Goal: Task Accomplishment & Management: Use online tool/utility

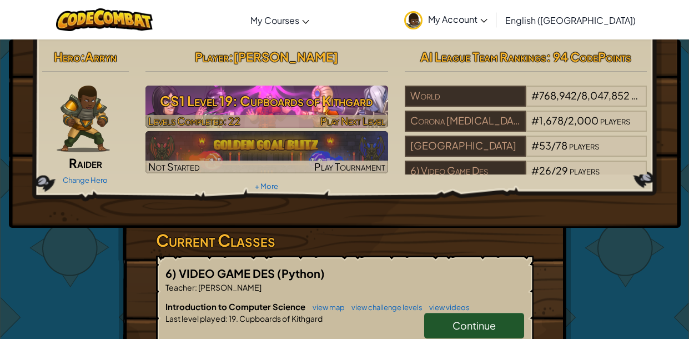
click at [237, 102] on h3 "CS1 Level 19: Cupboards of Kithgard" at bounding box center [266, 100] width 243 height 25
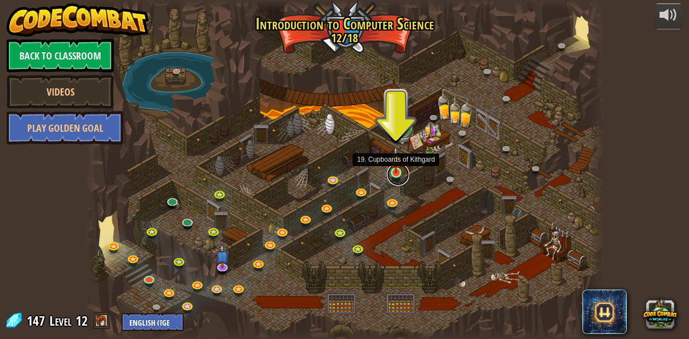
click at [394, 175] on link at bounding box center [398, 174] width 22 height 22
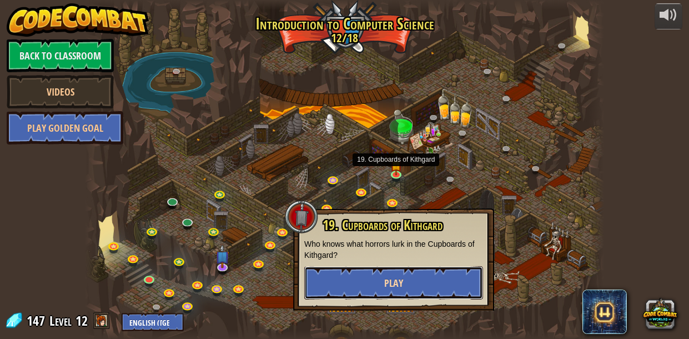
click at [404, 288] on button "Play" at bounding box center [393, 282] width 179 height 33
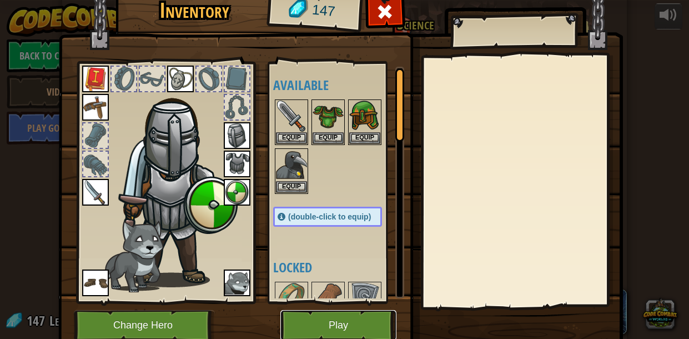
click at [344, 328] on button "Play" at bounding box center [338, 325] width 116 height 31
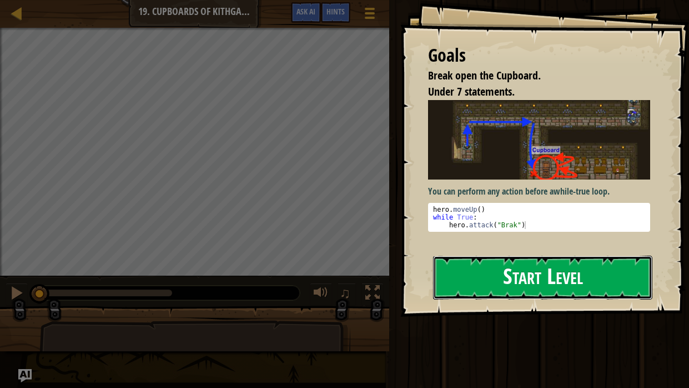
click at [484, 284] on button "Start Level" at bounding box center [542, 277] width 219 height 44
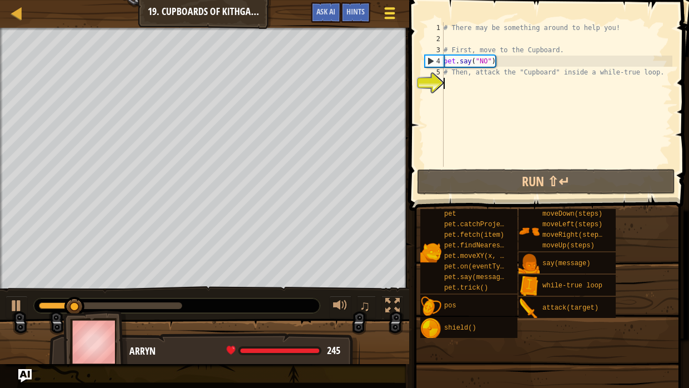
click at [396, 11] on div at bounding box center [389, 13] width 15 height 16
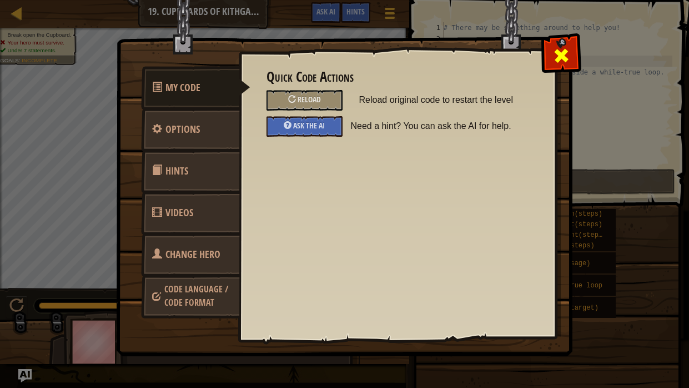
click at [571, 59] on div at bounding box center [561, 53] width 35 height 35
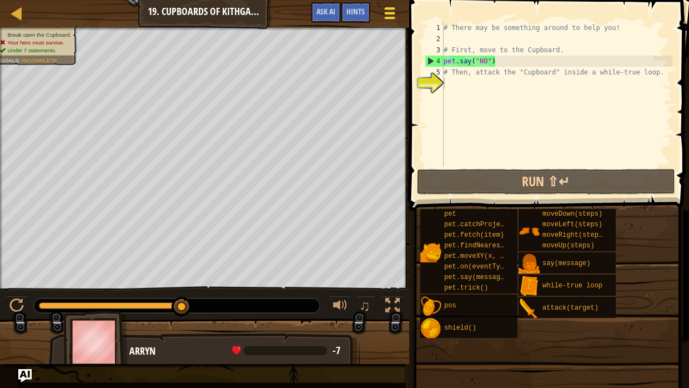
click at [390, 9] on div at bounding box center [389, 13] width 15 height 16
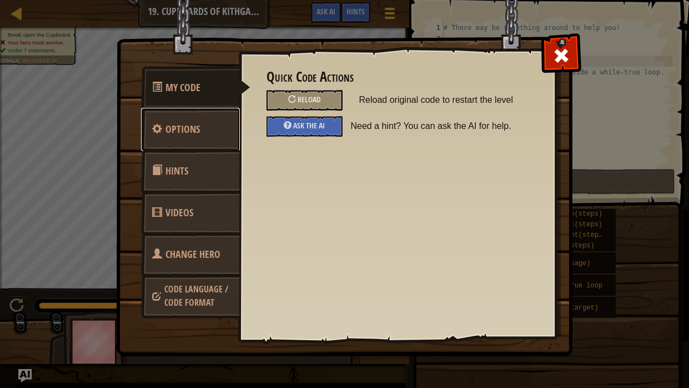
click at [194, 130] on span "Options" at bounding box center [182, 129] width 34 height 14
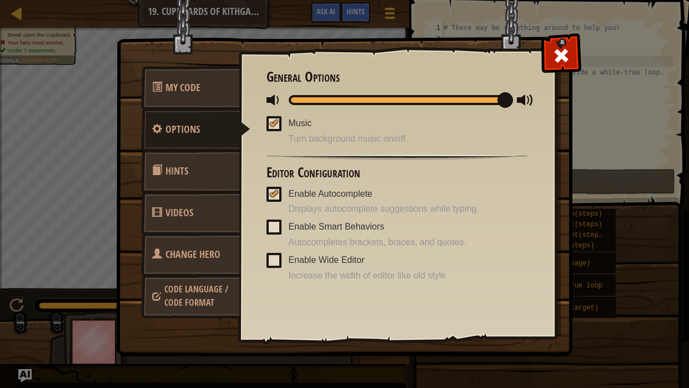
drag, startPoint x: 502, startPoint y: 100, endPoint x: 541, endPoint y: 119, distance: 43.0
click at [541, 119] on div "Quick Code Actions Reload Reload original code to restart the level Ask the AI …" at bounding box center [397, 176] width 317 height 275
click at [278, 119] on div at bounding box center [274, 122] width 8 height 9
click at [0, 0] on input "Music" at bounding box center [0, 0] width 0 height 0
click at [556, 59] on span at bounding box center [561, 56] width 18 height 18
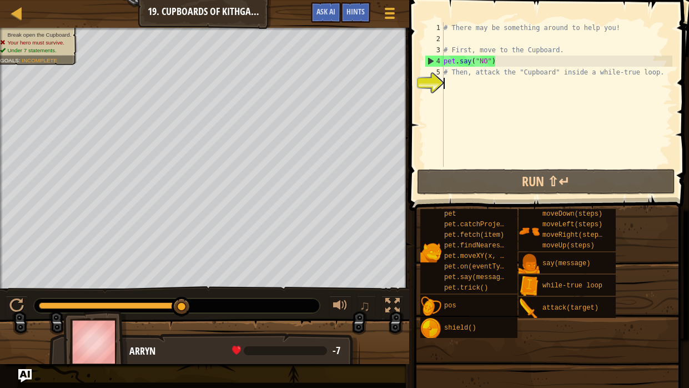
scroll to position [5, 0]
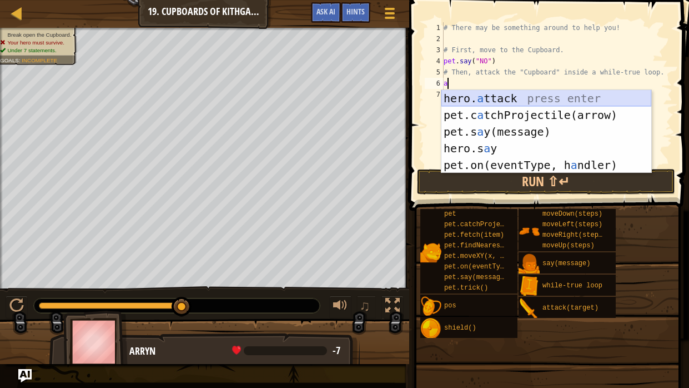
click at [500, 95] on div "hero. a ttack press enter pet.c a tchProjectile(arrow) press enter pet.s a y(me…" at bounding box center [546, 148] width 210 height 117
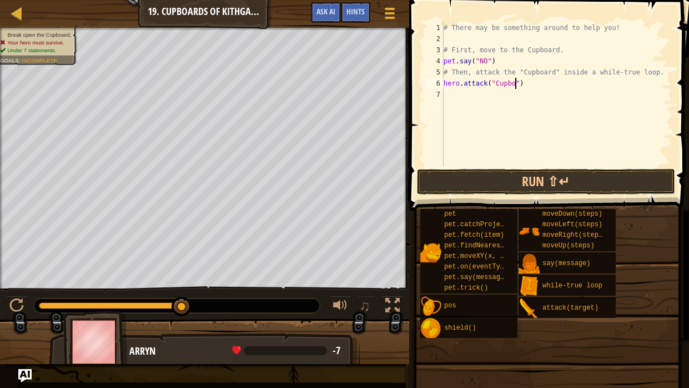
scroll to position [5, 6]
type textarea "hero.attack("Cupboard")"
click at [557, 180] on button "Run ⇧↵" at bounding box center [546, 182] width 259 height 26
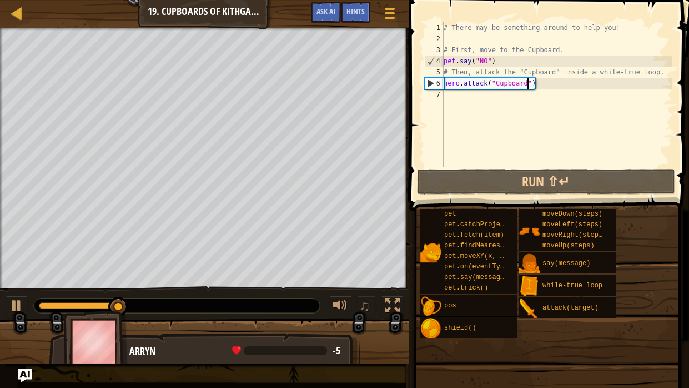
click at [544, 90] on div "# There may be something around to help you! # First, move to the Cupboard. pet…" at bounding box center [556, 105] width 231 height 167
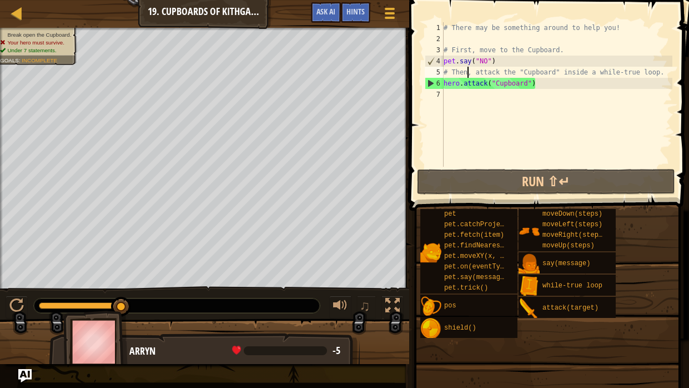
click at [467, 70] on div "# There may be something around to help you! # First, move to the Cupboard. pet…" at bounding box center [556, 105] width 231 height 167
click at [670, 67] on div "# There may be something around to help you! # First, move to the Cupboard. pet…" at bounding box center [556, 105] width 231 height 167
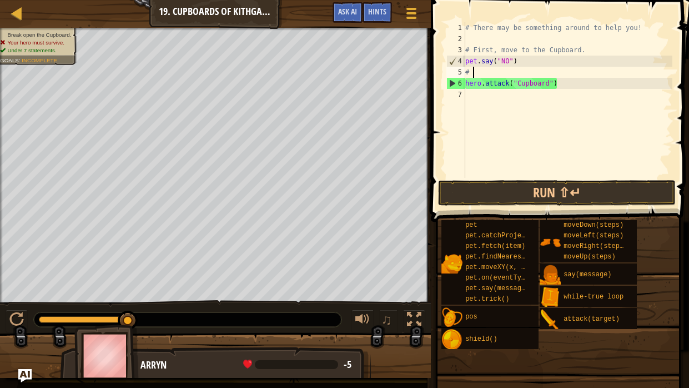
type textarea "#"
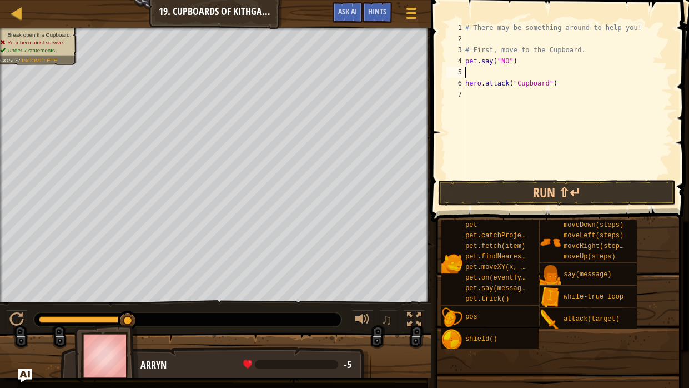
type textarea "u"
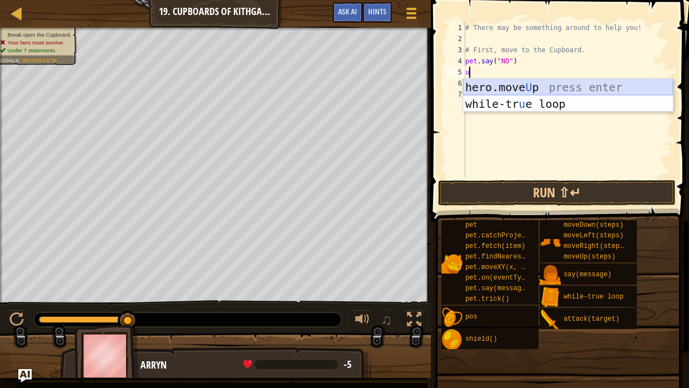
click at [591, 82] on div "hero.move U p press enter while-tr u e loop press enter" at bounding box center [568, 112] width 210 height 67
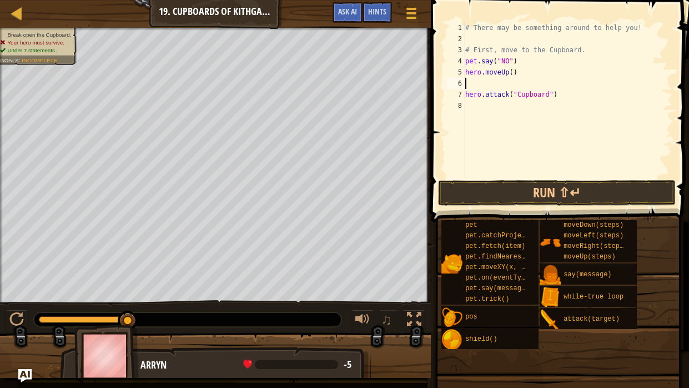
type textarea "h"
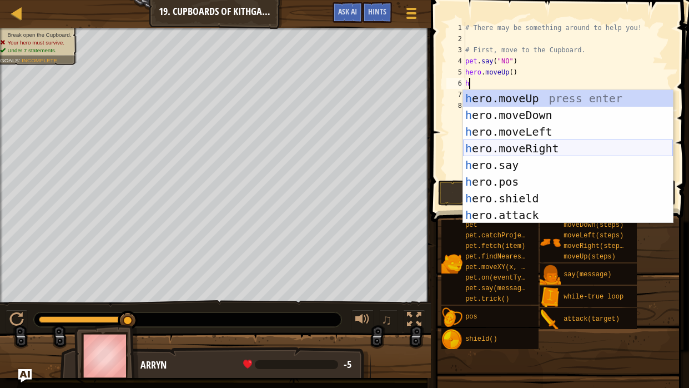
click at [595, 148] on div "h ero.moveUp press enter h ero.moveDown press enter h ero.moveLeft press enter …" at bounding box center [568, 173] width 210 height 167
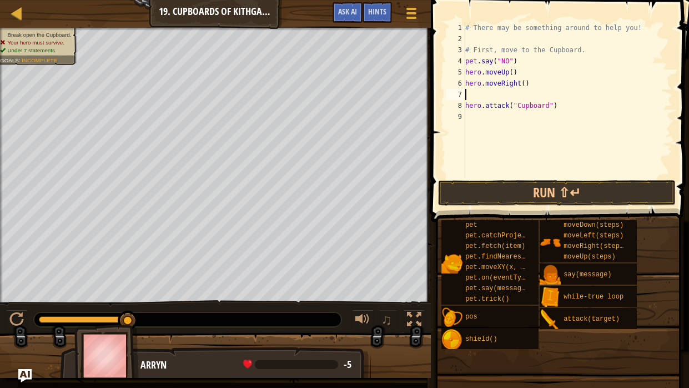
type textarea "h"
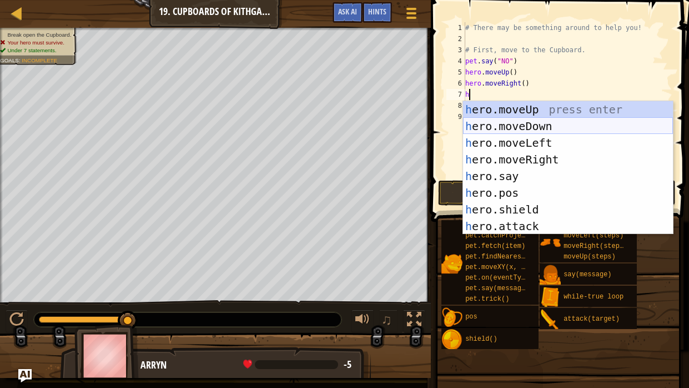
click at [539, 126] on div "h ero.moveUp press enter h ero.moveDown press enter h ero.moveLeft press enter …" at bounding box center [568, 184] width 210 height 167
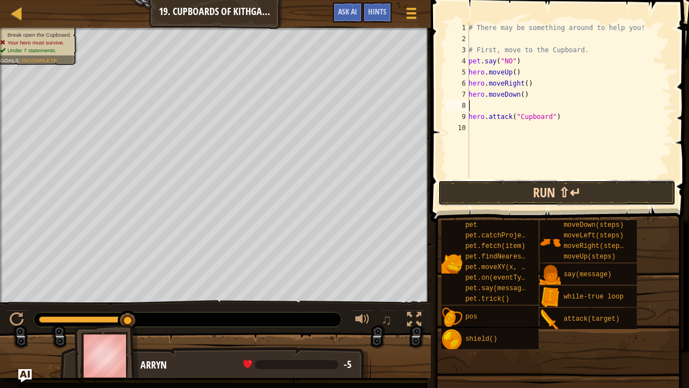
click at [567, 192] on button "Run ⇧↵" at bounding box center [557, 193] width 238 height 26
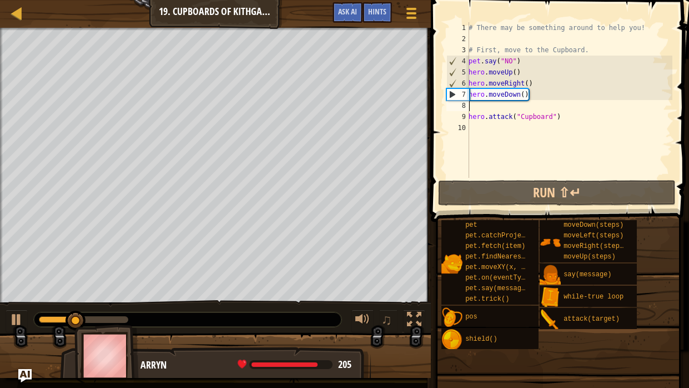
click at [530, 83] on div "# There may be something around to help you! # First, move to the Cupboard. pet…" at bounding box center [569, 111] width 206 height 178
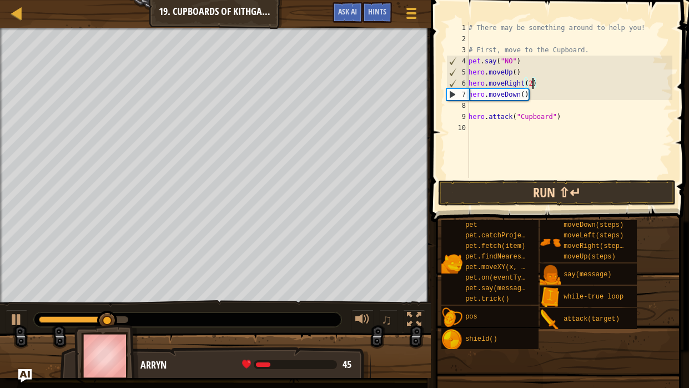
type textarea "hero.moveRight(2)"
click at [550, 184] on button "Run ⇧↵" at bounding box center [557, 193] width 238 height 26
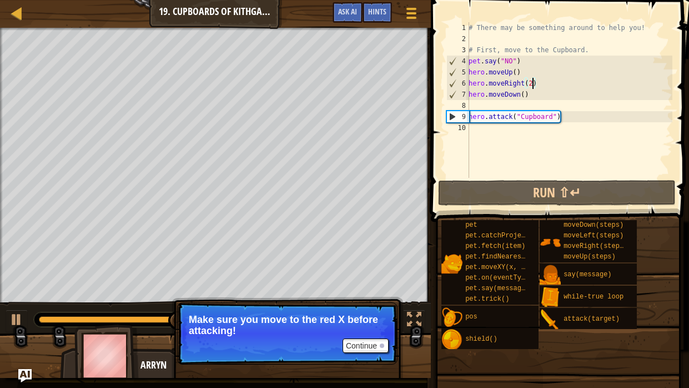
click at [496, 132] on div "# There may be something around to help you! # First, move to the Cupboard. pet…" at bounding box center [569, 111] width 206 height 178
click at [569, 119] on div "# There may be something around to help you! # First, move to the Cupboard. pet…" at bounding box center [569, 111] width 206 height 178
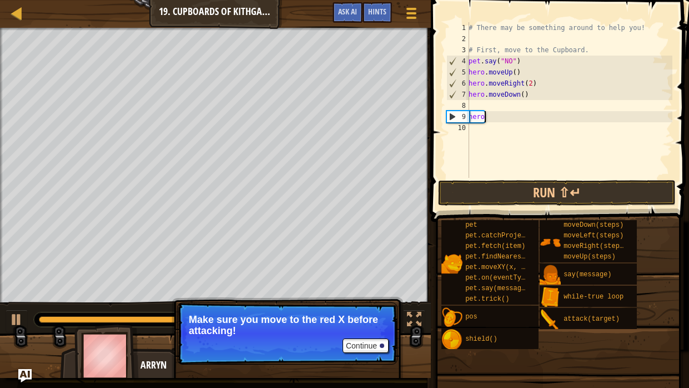
type textarea "h"
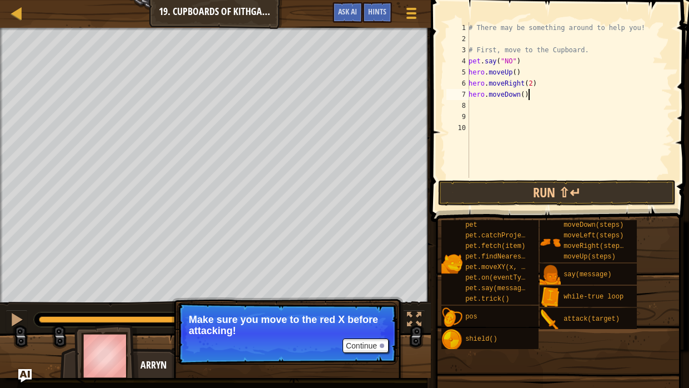
click at [529, 94] on div "# There may be something around to help you! # First, move to the Cupboard. pet…" at bounding box center [569, 111] width 206 height 178
click at [526, 95] on div "# There may be something around to help you! # First, move to the Cupboard. pet…" at bounding box center [569, 111] width 206 height 178
type textarea "hero.moveDown(2)"
click at [497, 107] on div "# There may be something around to help you! # First, move to the Cupboard. pet…" at bounding box center [569, 111] width 206 height 178
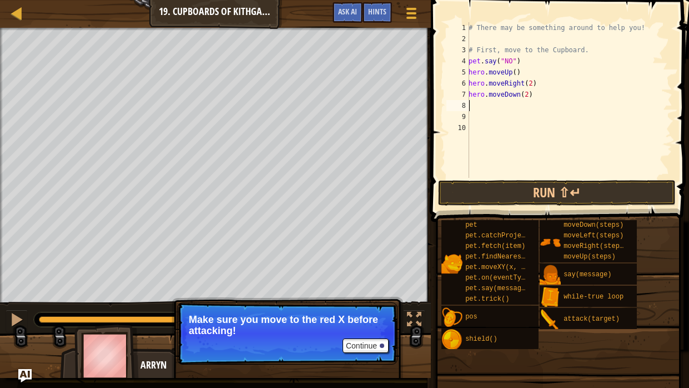
scroll to position [5, 0]
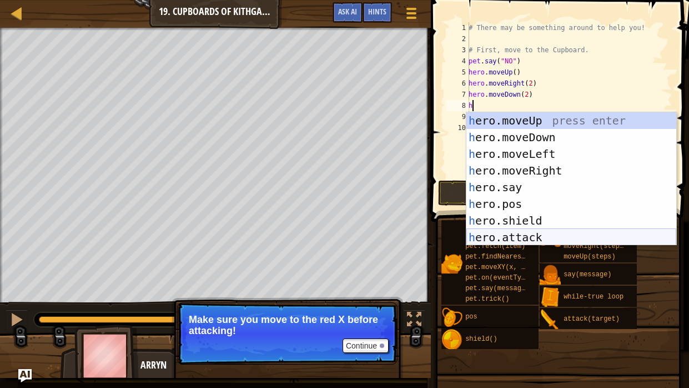
click at [521, 231] on div "h ero.moveUp press enter h ero.moveDown press enter h ero.moveLeft press enter …" at bounding box center [571, 195] width 210 height 167
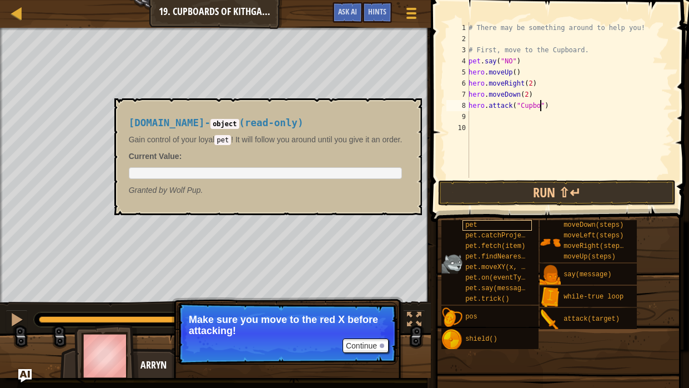
scroll to position [5, 6]
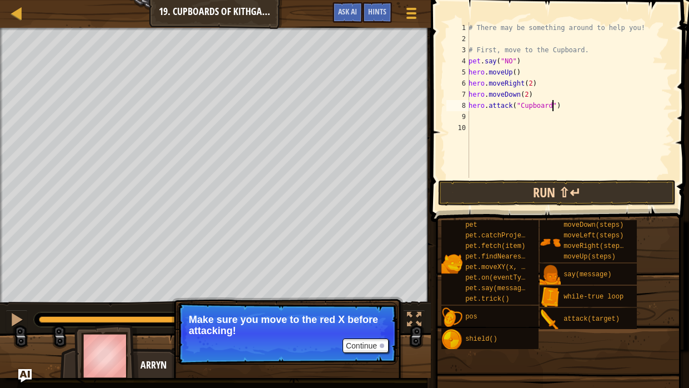
type textarea "hero.attack("Cupboard")"
click at [553, 197] on button "Run ⇧↵" at bounding box center [557, 193] width 238 height 26
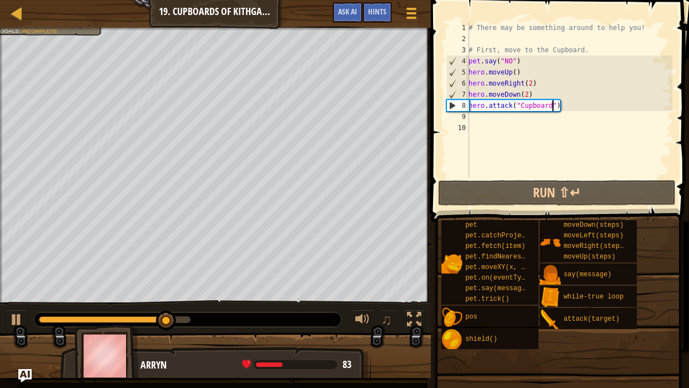
click at [535, 118] on div "# There may be something around to help you! # First, move to the Cupboard. pet…" at bounding box center [569, 111] width 206 height 178
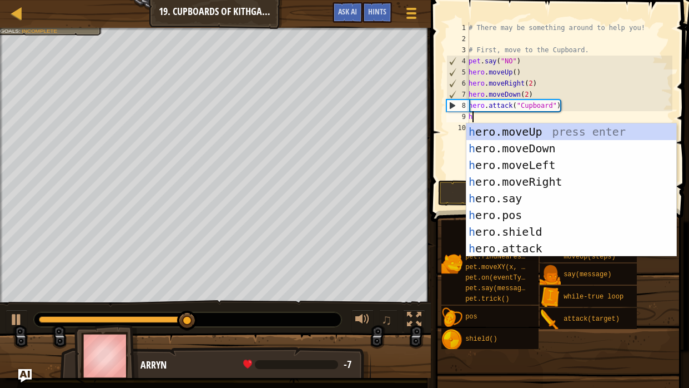
click at [566, 104] on div "# There may be something around to help you! # First, move to the Cupboard. pet…" at bounding box center [569, 111] width 206 height 178
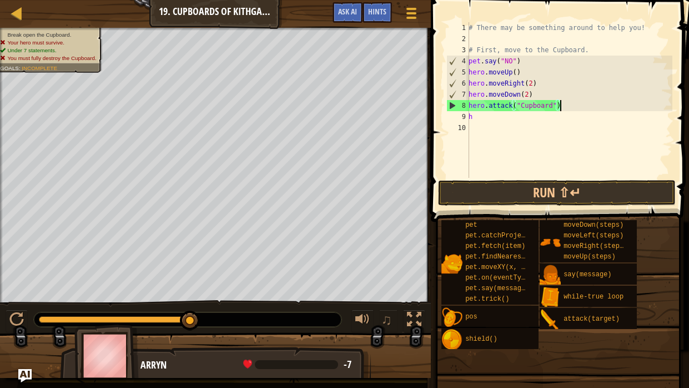
click at [562, 107] on div "# There may be something around to help you! # First, move to the Cupboard. pet…" at bounding box center [569, 111] width 206 height 178
click at [499, 118] on div "# There may be something around to help you! # First, move to the Cupboard. pet…" at bounding box center [569, 111] width 206 height 178
type textarea "h"
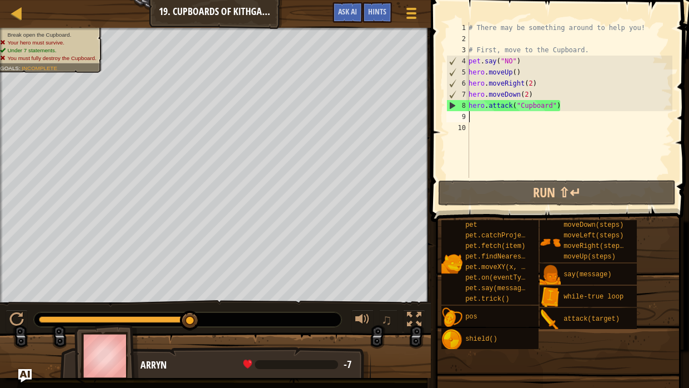
type textarea "h"
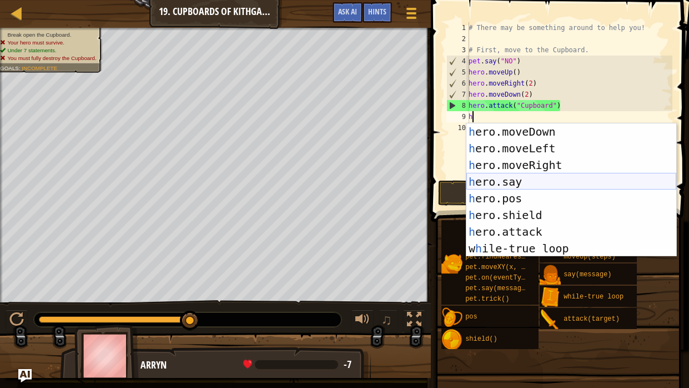
scroll to position [0, 0]
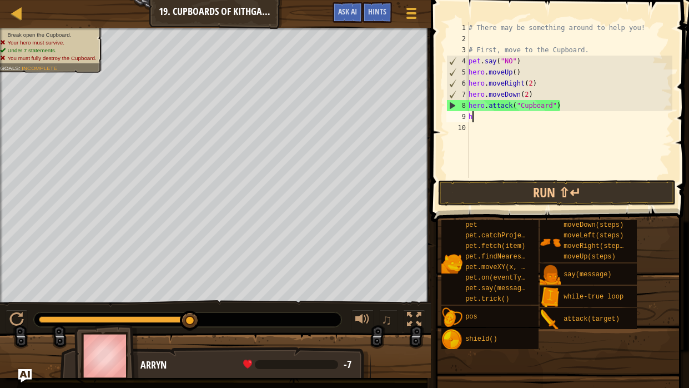
click at [481, 115] on div "# There may be something around to help you! # First, move to the Cupboard. pet…" at bounding box center [569, 111] width 206 height 178
type textarea "h"
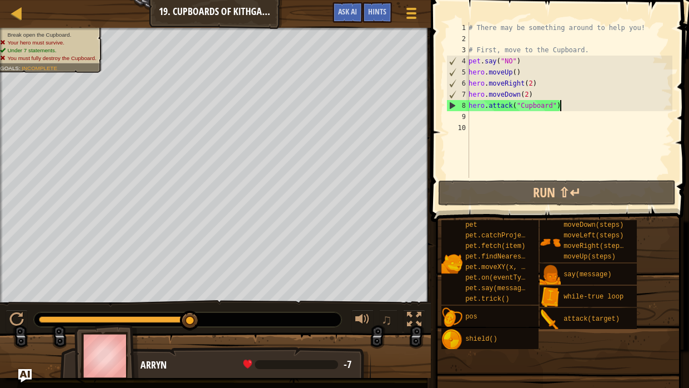
click at [561, 107] on div "# There may be something around to help you! # First, move to the Cupboard. pet…" at bounding box center [569, 111] width 206 height 178
click at [473, 104] on div "# There may be something around to help you! # First, move to the Cupboard. pet…" at bounding box center [569, 111] width 206 height 178
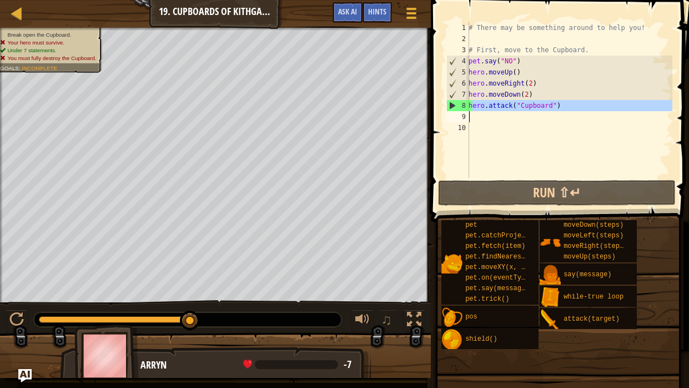
drag, startPoint x: 471, startPoint y: 104, endPoint x: 588, endPoint y: 114, distance: 117.6
click at [588, 114] on div "# There may be something around to help you! # First, move to the Cupboard. pet…" at bounding box center [569, 111] width 206 height 178
type textarea "hero.attack("Cupboard")"
click at [587, 114] on div "# There may be something around to help you! # First, move to the Cupboard. pet…" at bounding box center [569, 99] width 206 height 155
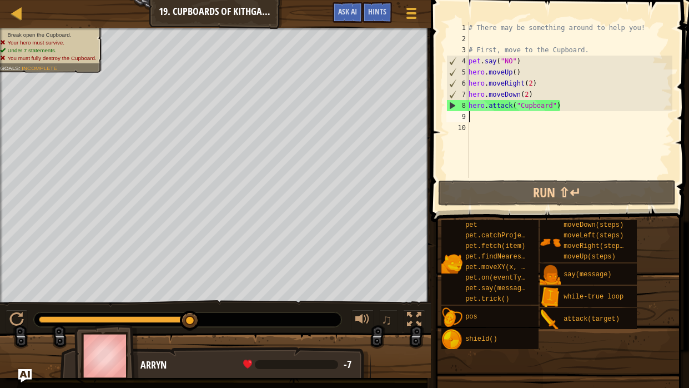
click at [468, 103] on div "8" at bounding box center [458, 105] width 22 height 11
type textarea "hero.attack("Cupboard")"
click at [469, 104] on div "8" at bounding box center [458, 105] width 22 height 11
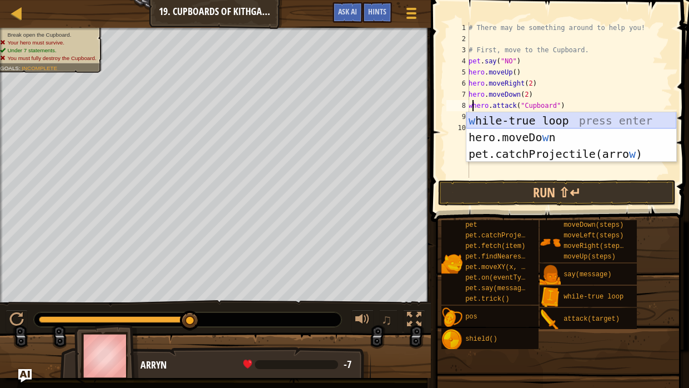
click at [499, 119] on div "w [PERSON_NAME]-true loop press enter hero.moveDo w n press enter pet.catchProj…" at bounding box center [571, 153] width 210 height 83
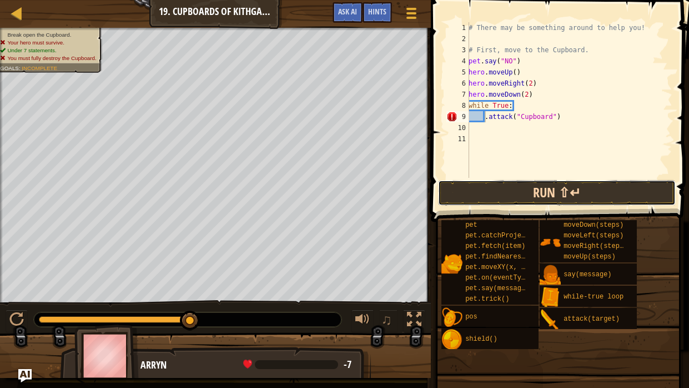
click at [541, 187] on button "Run ⇧↵" at bounding box center [557, 193] width 238 height 26
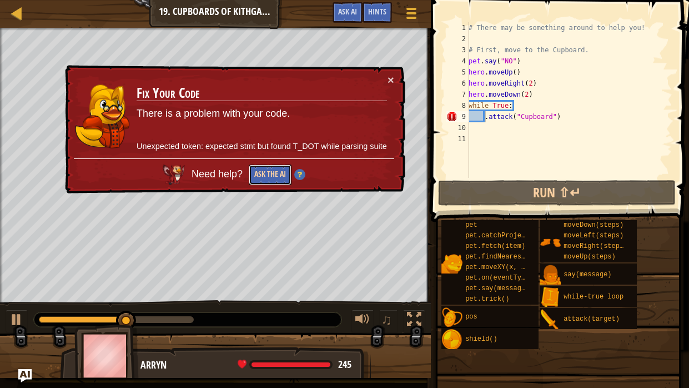
click at [269, 176] on button "Ask the AI" at bounding box center [270, 174] width 43 height 21
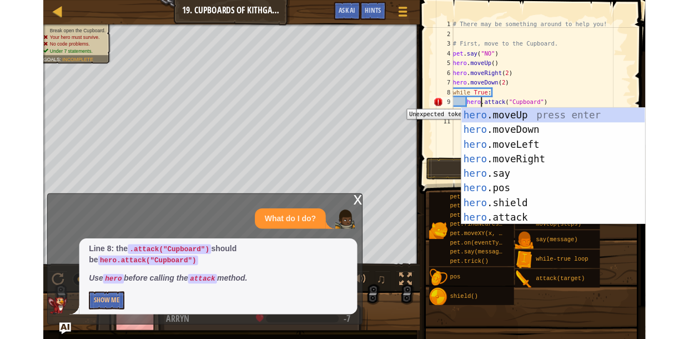
scroll to position [5, 3]
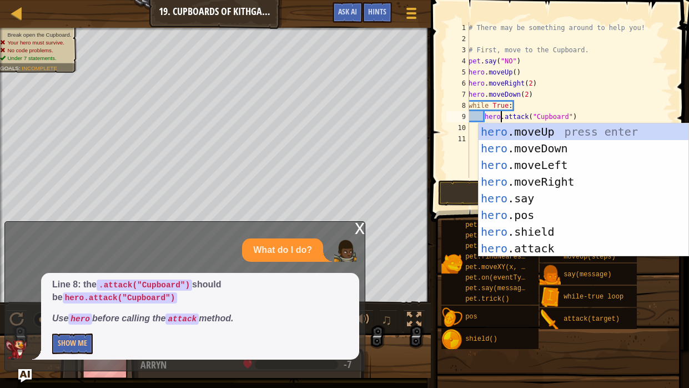
type textarea "hero.attack("Cupboard")"
click at [432, 147] on span at bounding box center [560, 95] width 267 height 254
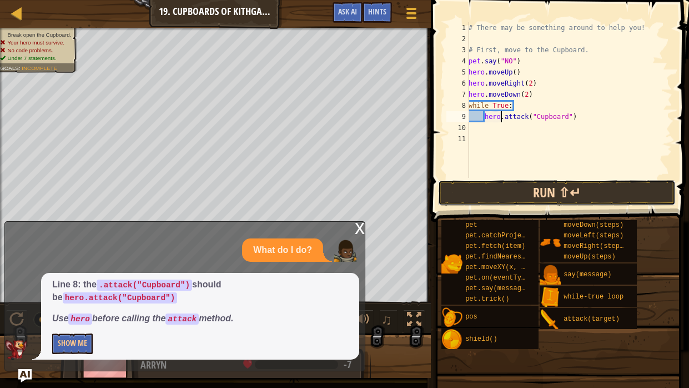
click at [494, 198] on button "Run ⇧↵" at bounding box center [557, 193] width 238 height 26
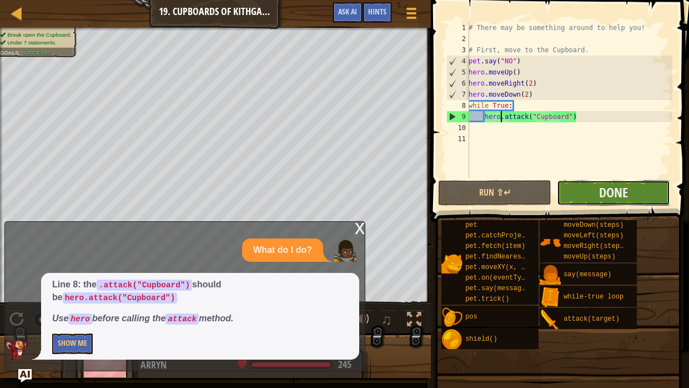
click at [643, 193] on button "Done" at bounding box center [613, 193] width 113 height 26
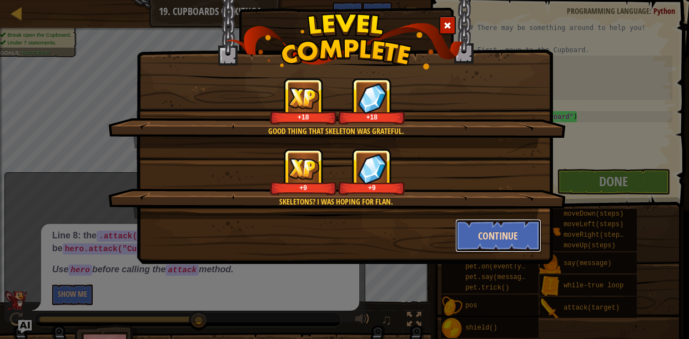
click at [505, 243] on button "Continue" at bounding box center [498, 235] width 86 height 33
click at [487, 241] on div "Good thing that Skeleton was grateful. +18 +18 Skeletons? I was hoping for Flan…" at bounding box center [345, 117] width 416 height 291
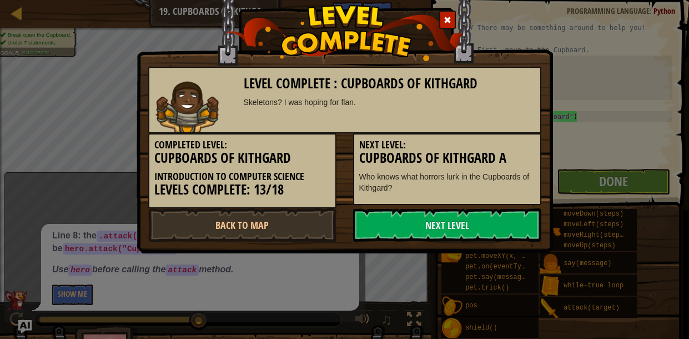
click at [484, 232] on link "Next Level" at bounding box center [447, 224] width 188 height 33
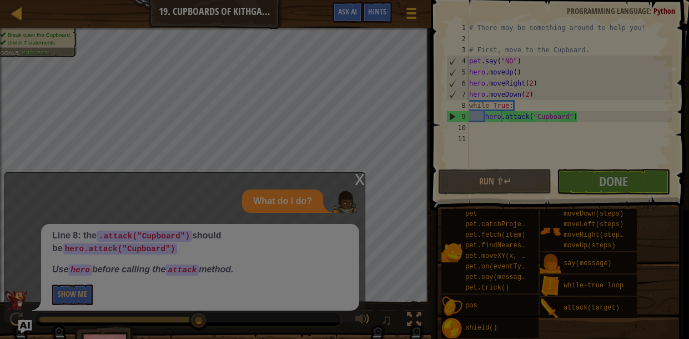
click at [484, 232] on div at bounding box center [344, 169] width 689 height 339
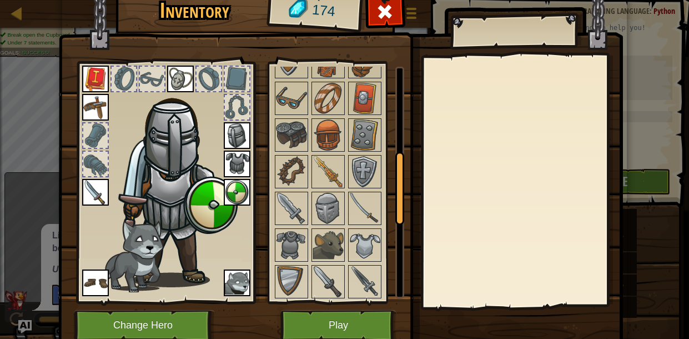
scroll to position [273, 0]
click at [369, 172] on img at bounding box center [364, 172] width 31 height 31
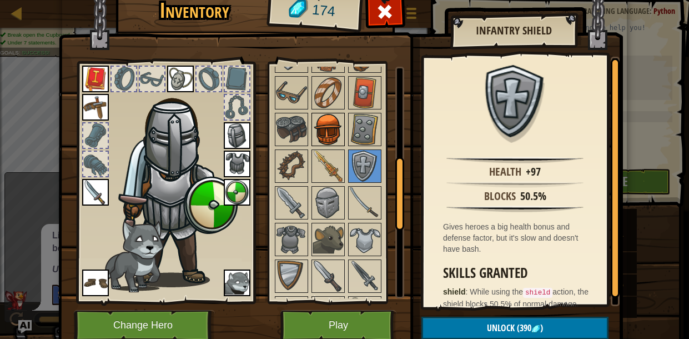
scroll to position [325, 0]
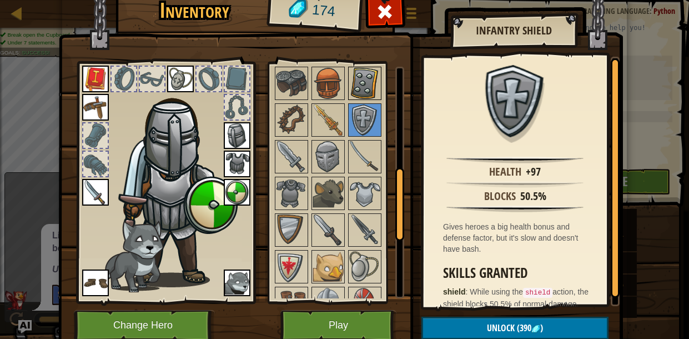
click at [370, 87] on img at bounding box center [364, 83] width 31 height 31
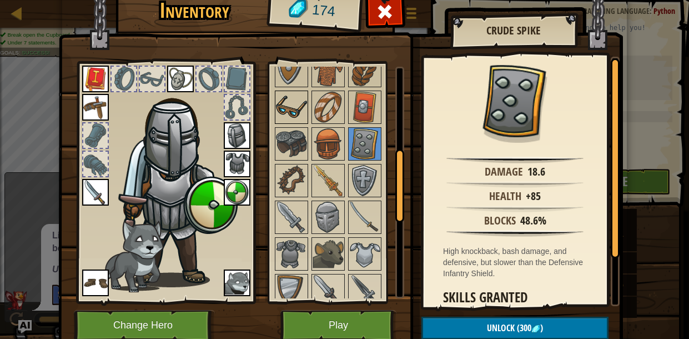
scroll to position [227, 0]
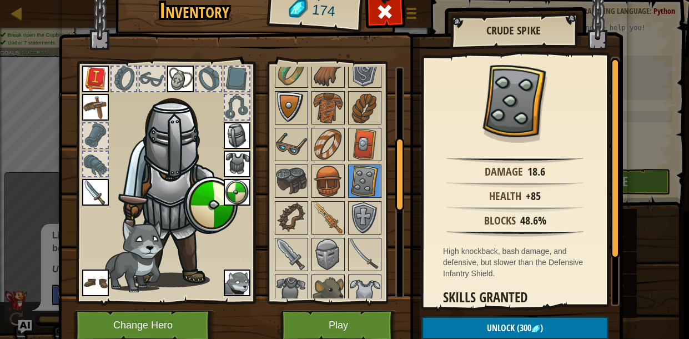
click at [288, 100] on img at bounding box center [291, 107] width 31 height 31
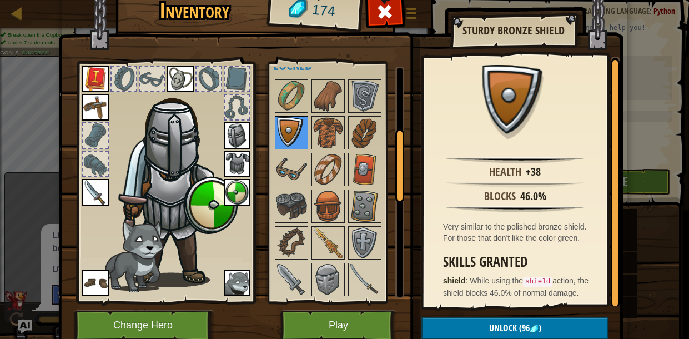
scroll to position [197, 0]
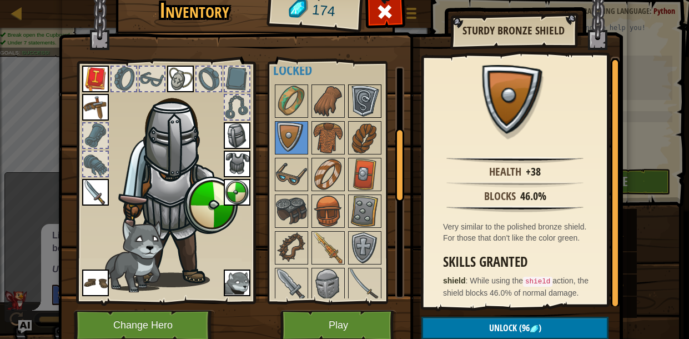
click at [370, 105] on img at bounding box center [364, 100] width 31 height 31
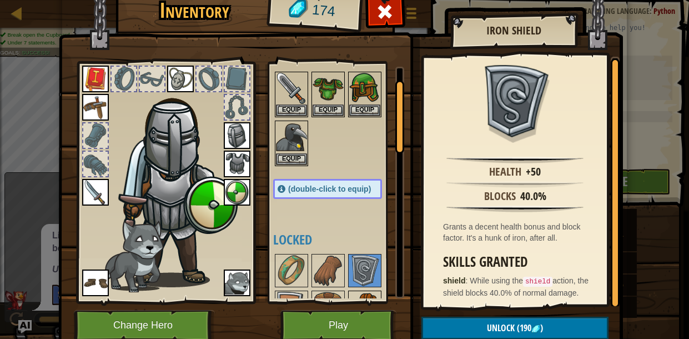
scroll to position [46, 0]
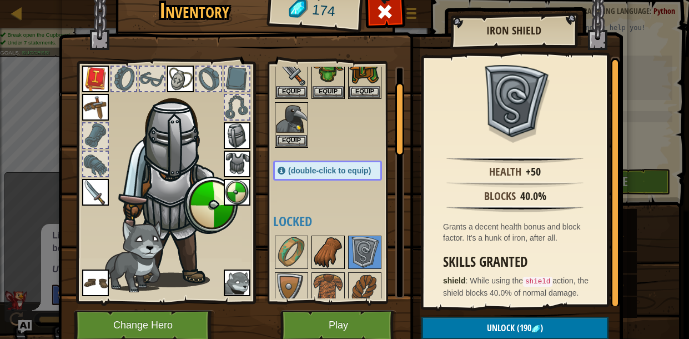
click at [326, 250] on img at bounding box center [328, 251] width 31 height 31
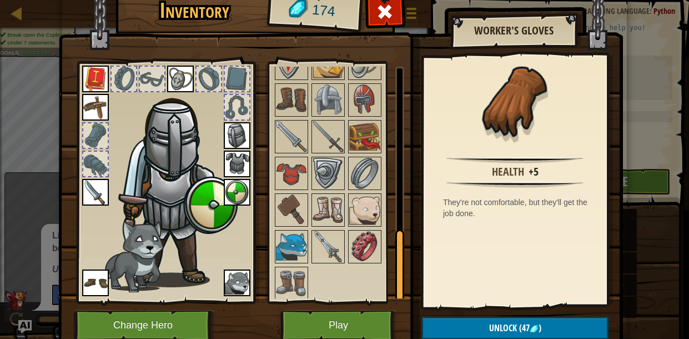
scroll to position [44, 0]
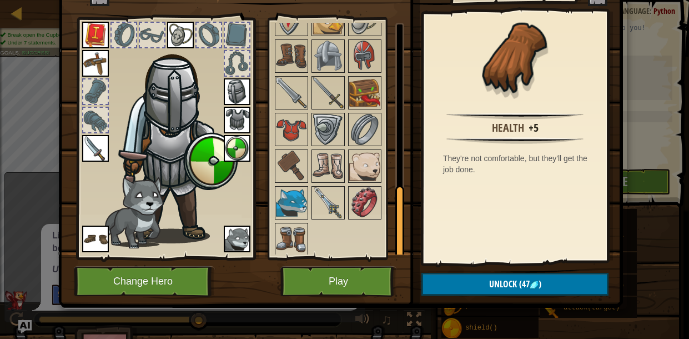
click at [306, 246] on div at bounding box center [291, 239] width 33 height 33
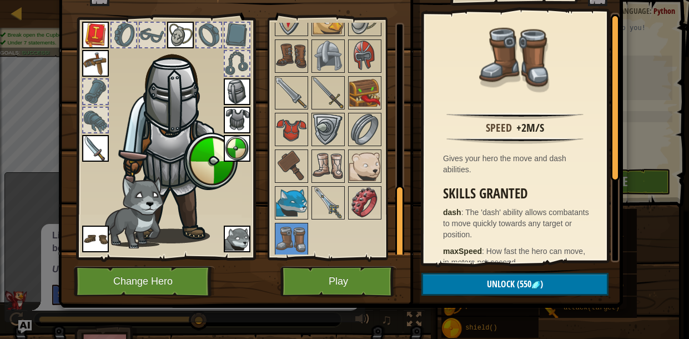
click at [89, 90] on div at bounding box center [95, 91] width 24 height 24
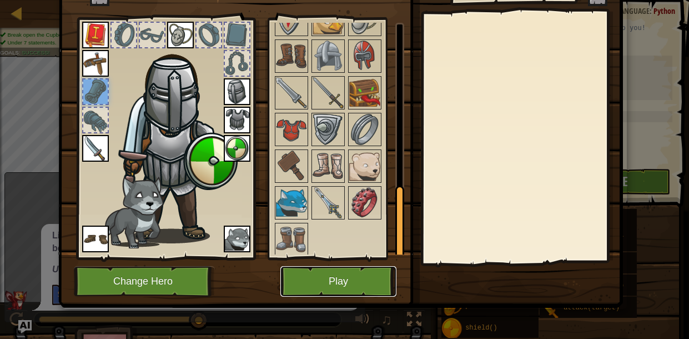
click at [358, 274] on button "Play" at bounding box center [338, 281] width 116 height 31
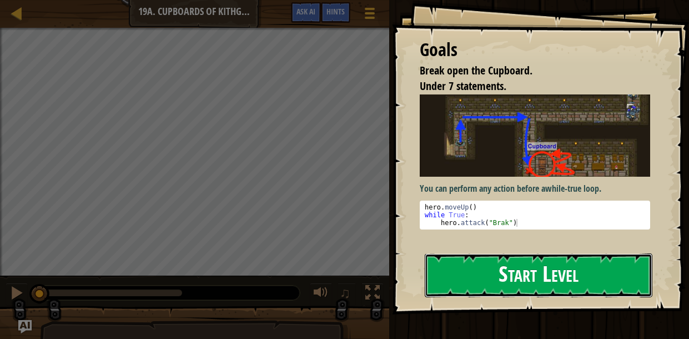
click at [527, 270] on button "Start Level" at bounding box center [539, 275] width 228 height 44
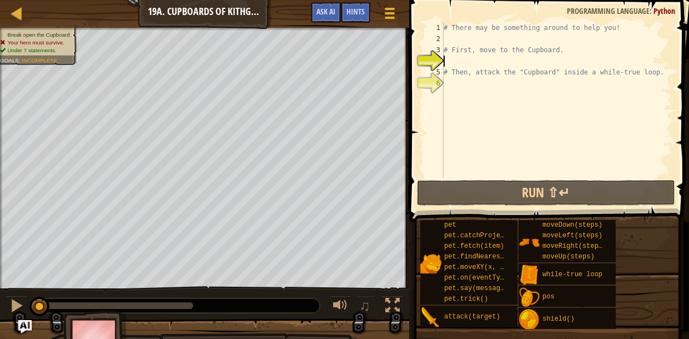
type textarea "h"
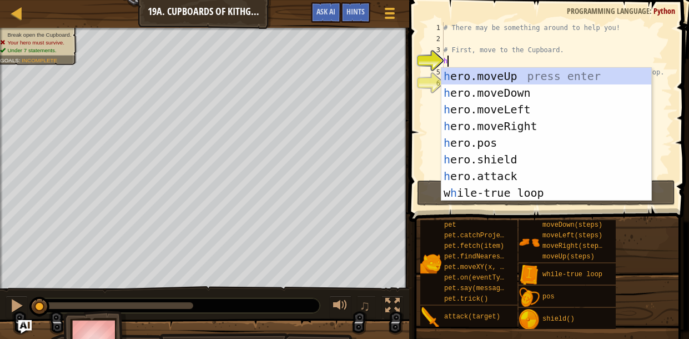
scroll to position [5, 0]
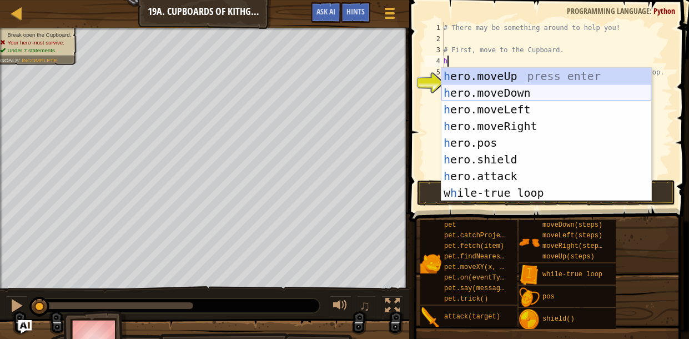
click at [525, 92] on div "h ero.moveUp press enter h ero.moveDown press enter h ero.moveLeft press enter …" at bounding box center [546, 151] width 210 height 167
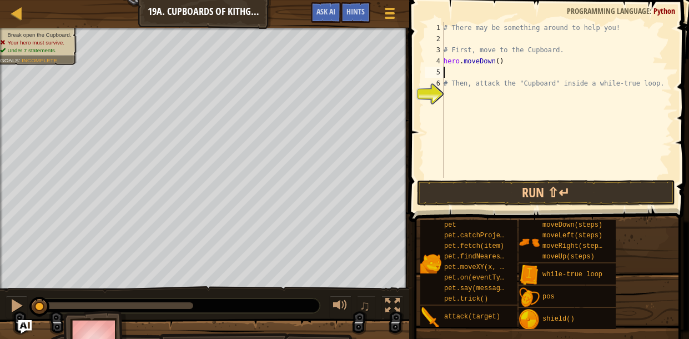
type textarea "h"
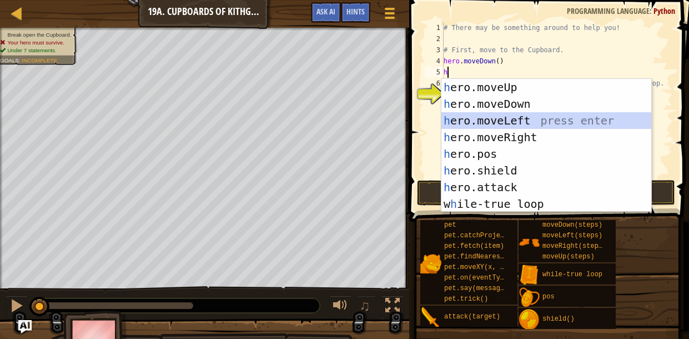
click at [522, 120] on div "h ero.moveUp press enter h ero.moveDown press enter h ero.moveLeft press enter …" at bounding box center [546, 162] width 210 height 167
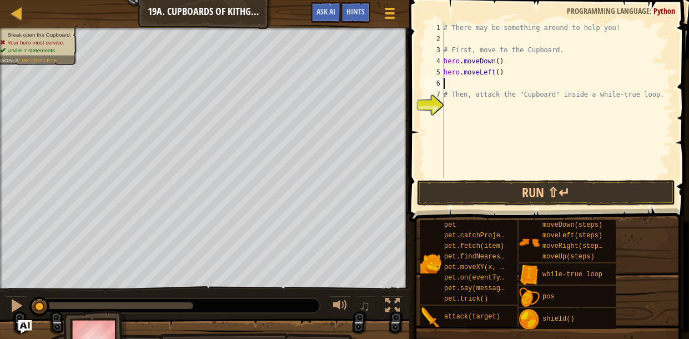
click at [499, 74] on div "# There may be something around to help you! # First, move to the Cupboard. her…" at bounding box center [556, 111] width 231 height 178
type textarea "hero.moveLeft(2)"
click at [471, 83] on div "# There may be something around to help you! # First, move to the Cupboard. her…" at bounding box center [556, 111] width 231 height 178
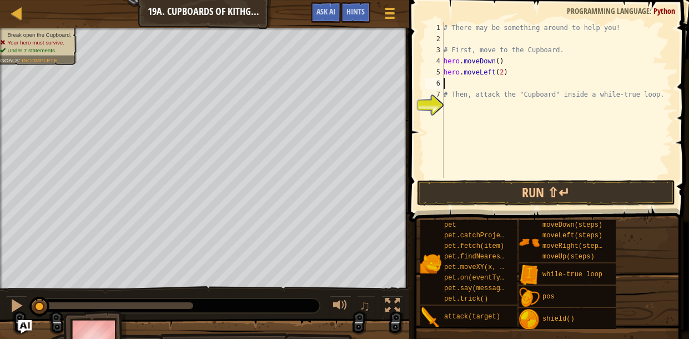
type textarea "h"
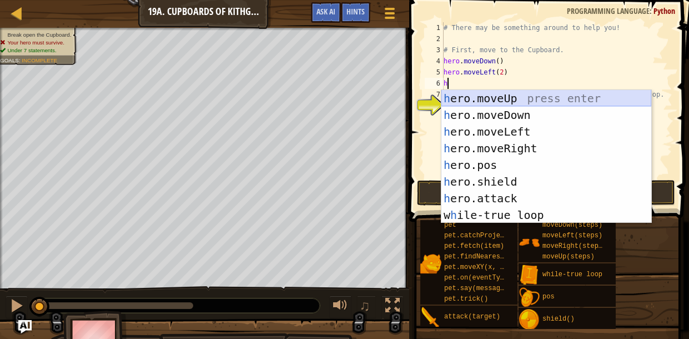
click at [514, 98] on div "h ero.moveUp press enter h ero.moveDown press enter h ero.moveLeft press enter …" at bounding box center [546, 173] width 210 height 167
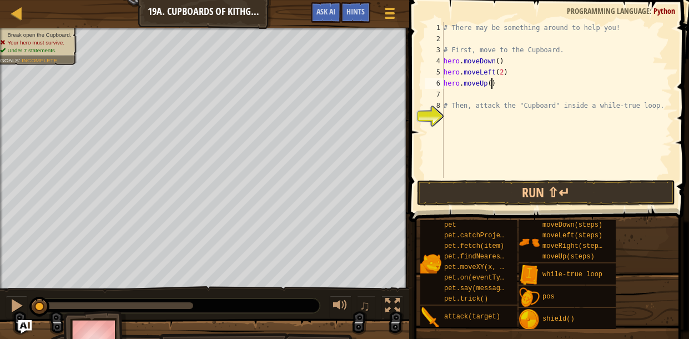
click at [490, 86] on div "# There may be something around to help you! # First, move to the Cupboard. her…" at bounding box center [556, 111] width 231 height 178
type textarea "hero.moveUp(2)"
click at [464, 98] on div "# There may be something around to help you! # First, move to the Cupboard. her…" at bounding box center [556, 111] width 231 height 178
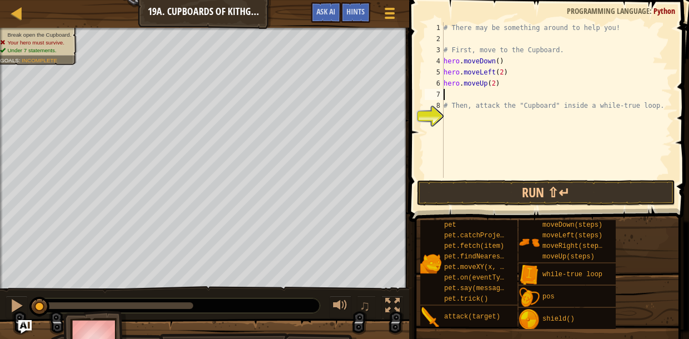
type textarea "w"
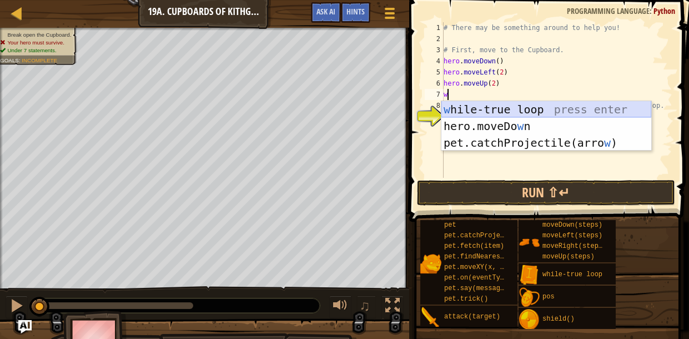
click at [470, 107] on div "w [PERSON_NAME]-true loop press enter hero.moveDo w n press enter pet.catchProj…" at bounding box center [546, 142] width 210 height 83
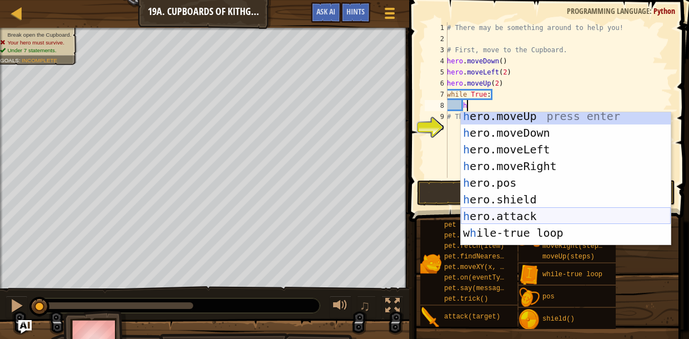
scroll to position [0, 0]
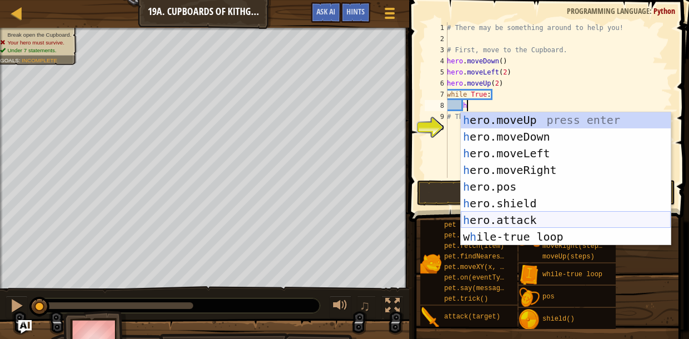
click at [539, 221] on div "h ero.moveUp press enter h ero.moveDown press enter h ero.moveLeft press enter …" at bounding box center [566, 195] width 210 height 167
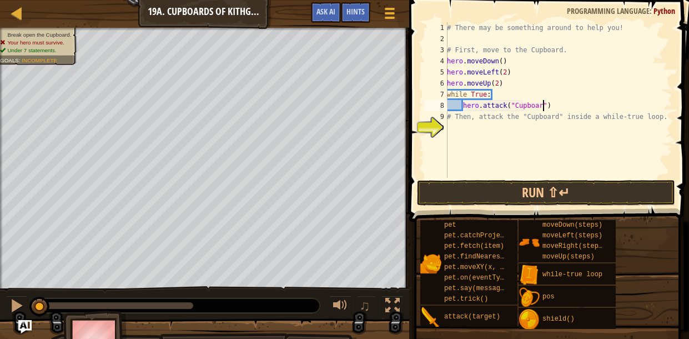
scroll to position [5, 8]
type textarea "hero.attack("Cupboard")"
click at [563, 187] on button "Run ⇧↵" at bounding box center [546, 193] width 259 height 26
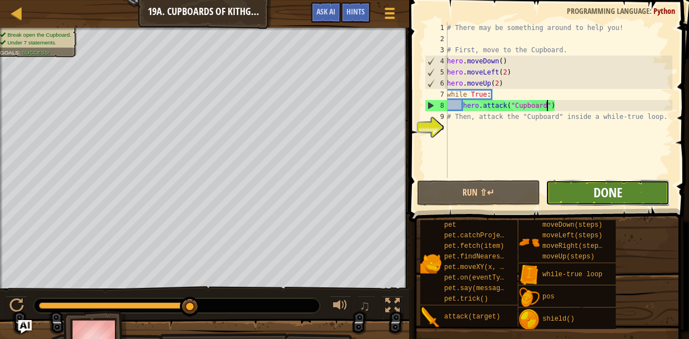
click at [618, 187] on span "Done" at bounding box center [607, 192] width 29 height 18
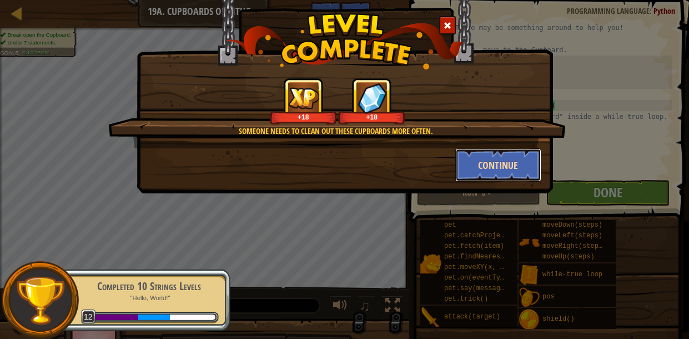
click at [483, 163] on button "Continue" at bounding box center [498, 164] width 86 height 33
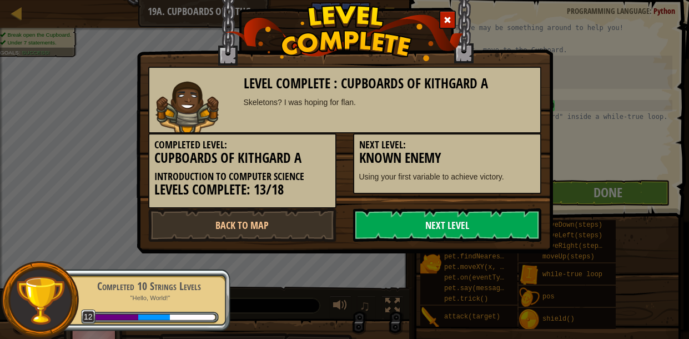
click at [445, 232] on link "Next Level" at bounding box center [447, 224] width 188 height 33
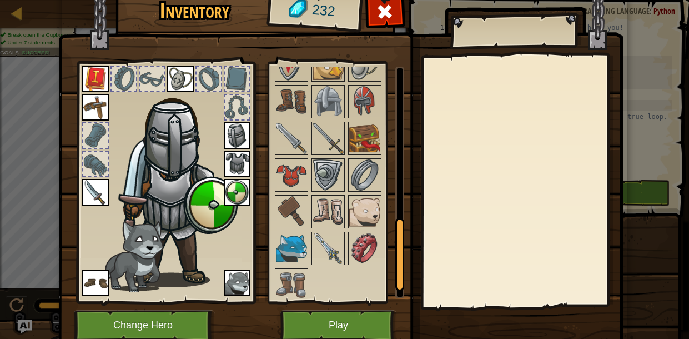
scroll to position [528, 0]
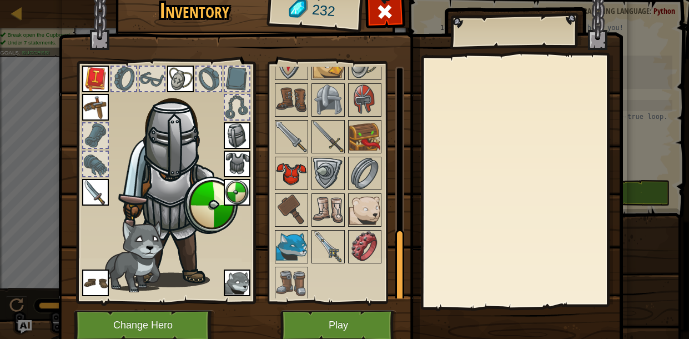
click at [298, 173] on img at bounding box center [291, 173] width 31 height 31
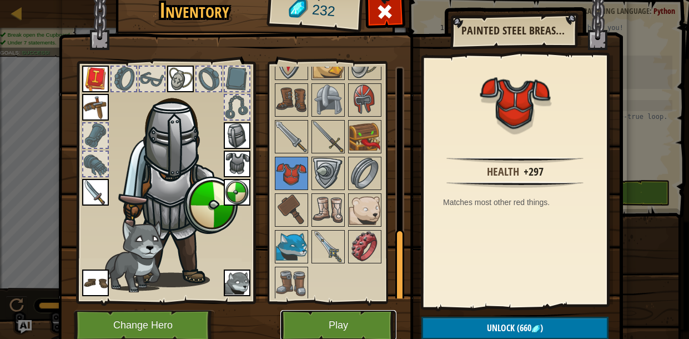
click at [318, 321] on button "Play" at bounding box center [338, 325] width 116 height 31
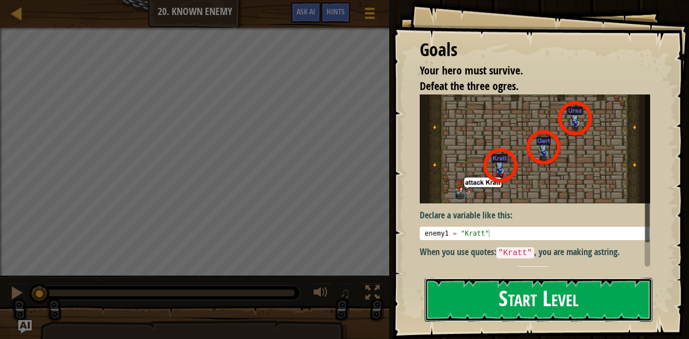
click at [536, 305] on button "Start Level" at bounding box center [539, 300] width 228 height 44
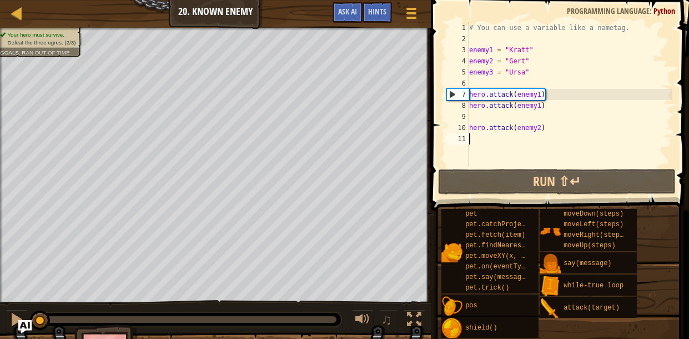
click at [540, 95] on div "# You can use a variable like a nametag. enemy1 = "[PERSON_NAME]" enemy2 = "[PE…" at bounding box center [569, 105] width 205 height 167
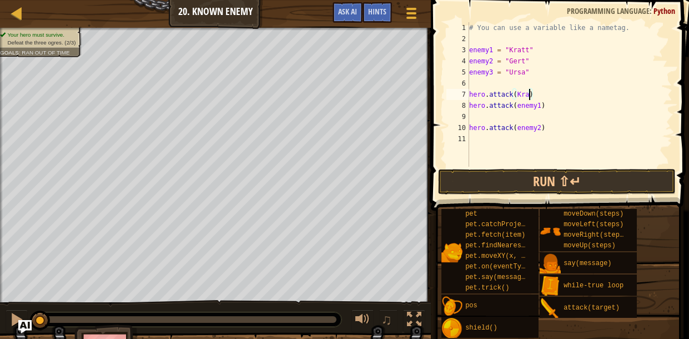
scroll to position [5, 5]
click at [561, 181] on button "Run ⇧↵" at bounding box center [557, 182] width 238 height 26
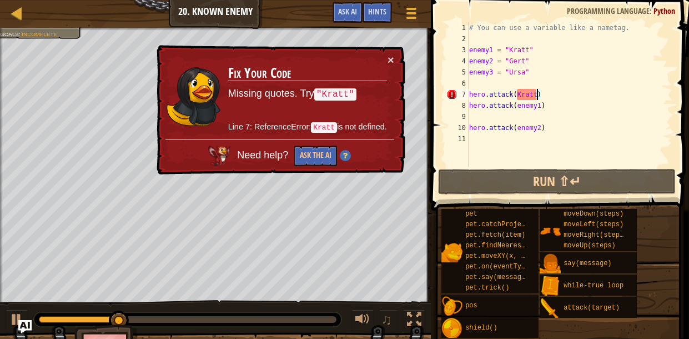
click at [520, 98] on div "# You can use a variable like a nametag. enemy1 = "[PERSON_NAME]" enemy2 = "[PE…" at bounding box center [569, 105] width 205 height 167
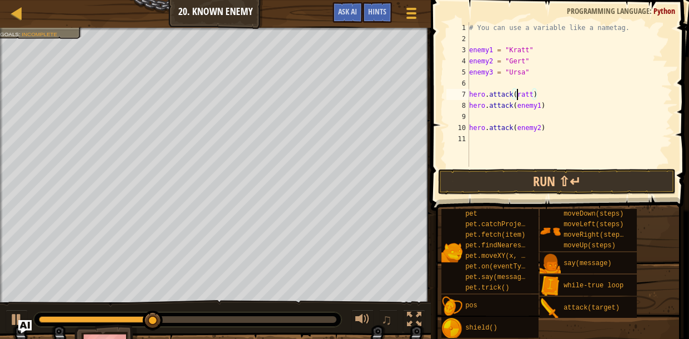
scroll to position [5, 4]
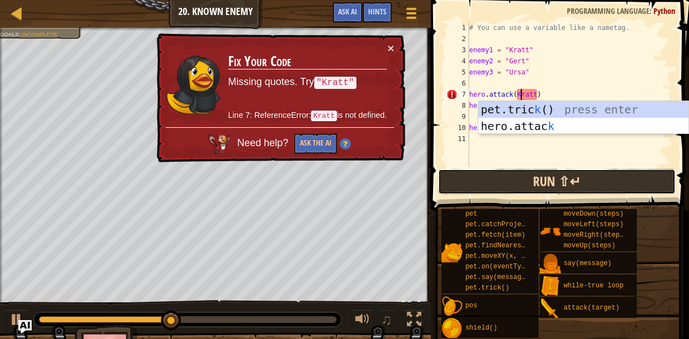
click at [557, 187] on button "Run ⇧↵" at bounding box center [557, 182] width 238 height 26
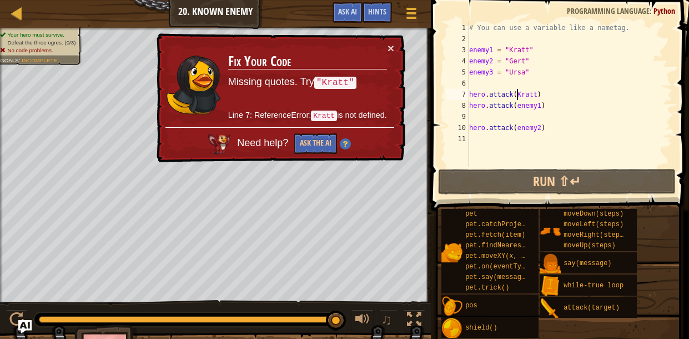
click at [516, 94] on div "# You can use a variable like a nametag. enemy1 = "[PERSON_NAME]" enemy2 = "[PE…" at bounding box center [569, 105] width 205 height 167
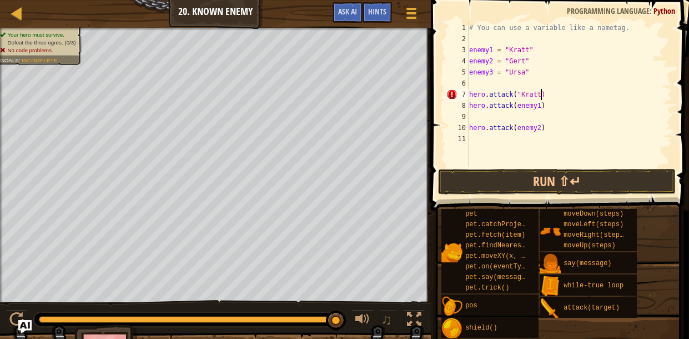
click at [541, 90] on div "# You can use a variable like a nametag. enemy1 = "[PERSON_NAME]" enemy2 = "[PE…" at bounding box center [569, 105] width 205 height 167
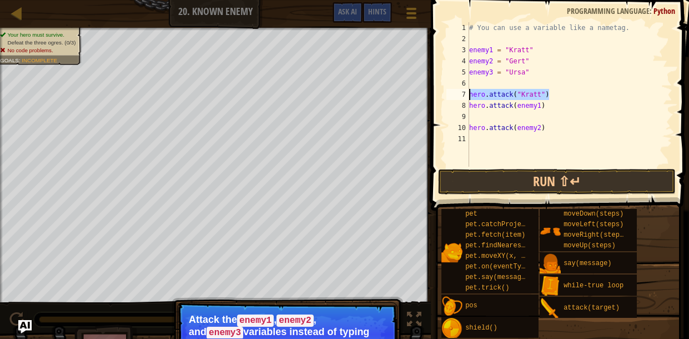
drag, startPoint x: 551, startPoint y: 90, endPoint x: 467, endPoint y: 97, distance: 84.1
click at [467, 97] on div "hero.attack("[PERSON_NAME]") 1 2 3 4 5 6 7 8 9 10 11 # You can use a variable l…" at bounding box center [558, 94] width 228 height 144
type textarea "hero.attack("Kratt")"
click at [566, 95] on div "# You can use a variable like a nametag. enemy1 = "[PERSON_NAME]" enemy2 = "[PE…" at bounding box center [569, 94] width 205 height 144
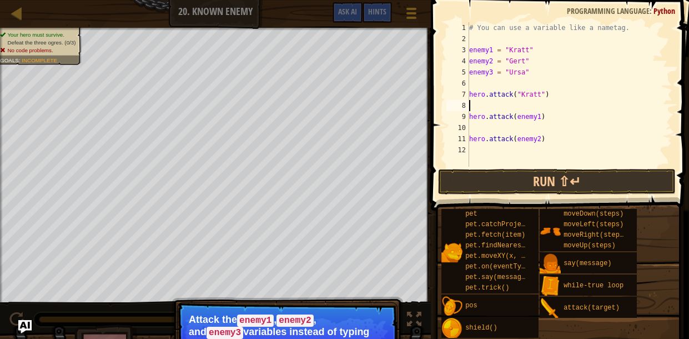
paste textarea "hero.attack("Kratt")"
type textarea "h"
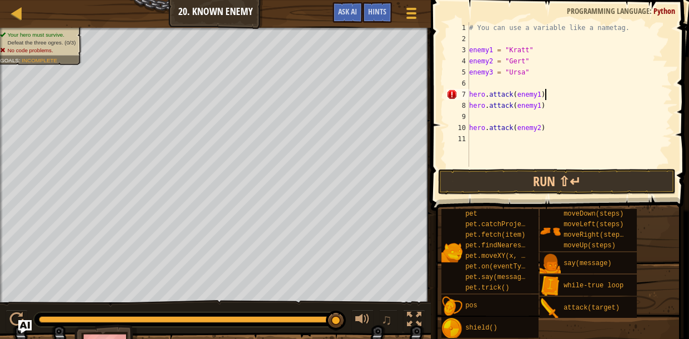
scroll to position [5, 6]
type textarea "hero.attack(enemy1)"
click at [580, 169] on button "Run ⇧↵" at bounding box center [557, 182] width 238 height 26
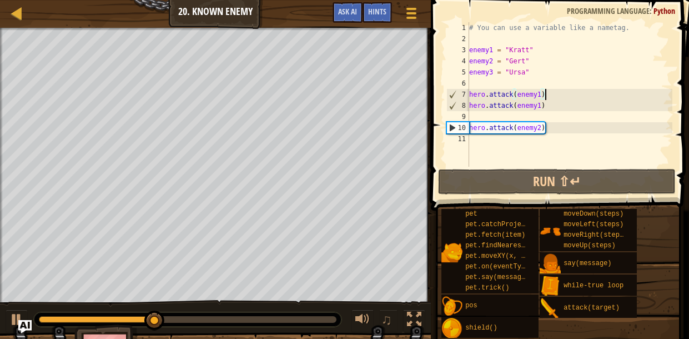
click at [501, 117] on div "# You can use a variable like a nametag. enemy1 = "[PERSON_NAME]" enemy2 = "[PE…" at bounding box center [569, 105] width 205 height 167
click at [567, 130] on div "# You can use a variable like a nametag. enemy1 = "[PERSON_NAME]" enemy2 = "[PE…" at bounding box center [569, 105] width 205 height 167
type textarea "hero.attack(enemy2)"
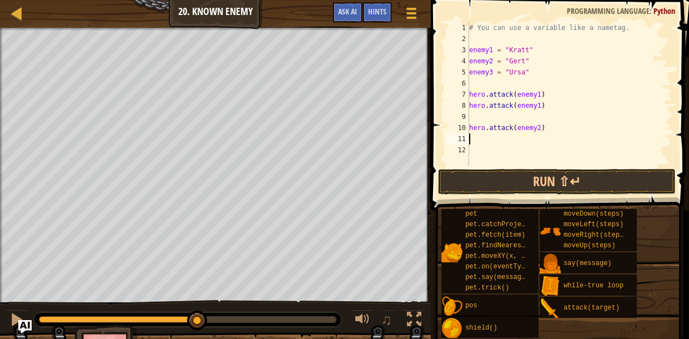
type textarea "H"
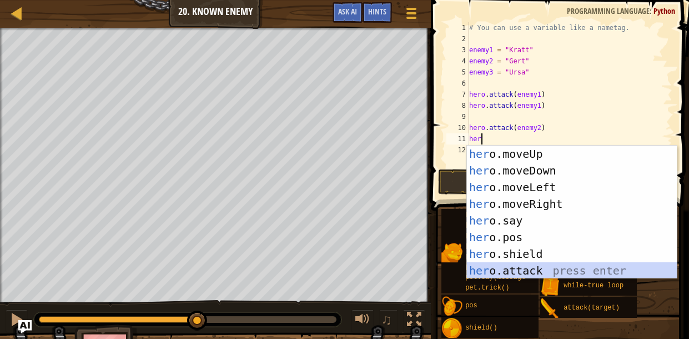
click at [605, 270] on div "her o.moveUp press enter her o.moveDown press enter her o.moveLeft press enter …" at bounding box center [572, 228] width 210 height 167
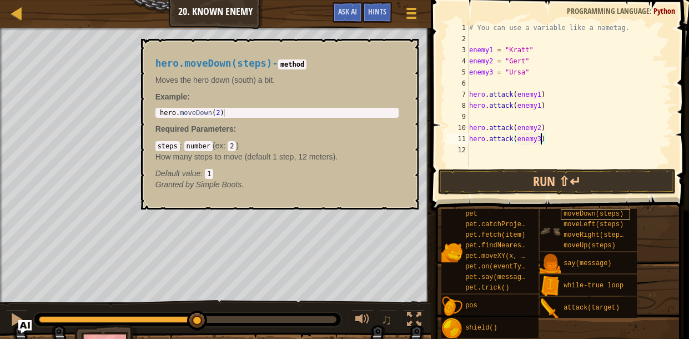
scroll to position [5, 6]
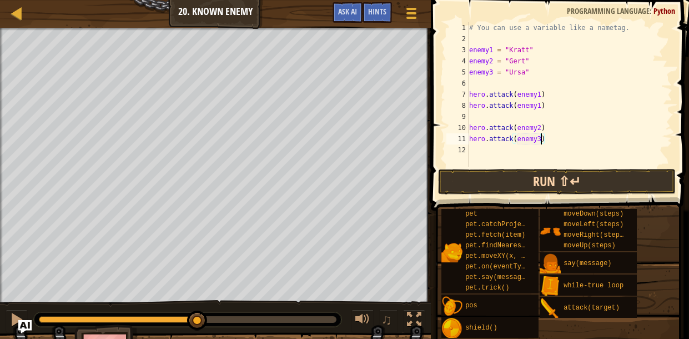
type textarea "hero.attack(enemy3)"
click at [586, 178] on button "Run ⇧↵" at bounding box center [557, 182] width 238 height 26
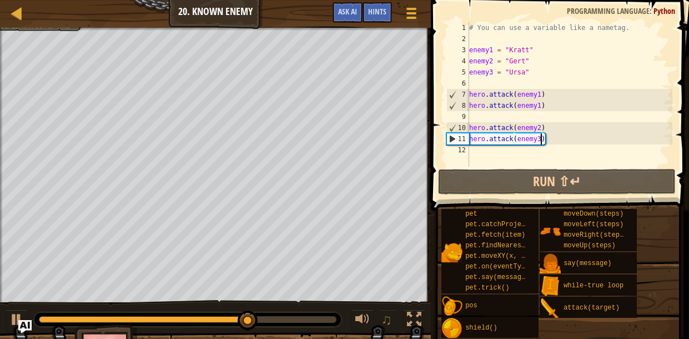
click at [561, 116] on div "# You can use a variable like a nametag. enemy1 = "[PERSON_NAME]" enemy2 = "[PE…" at bounding box center [569, 105] width 205 height 167
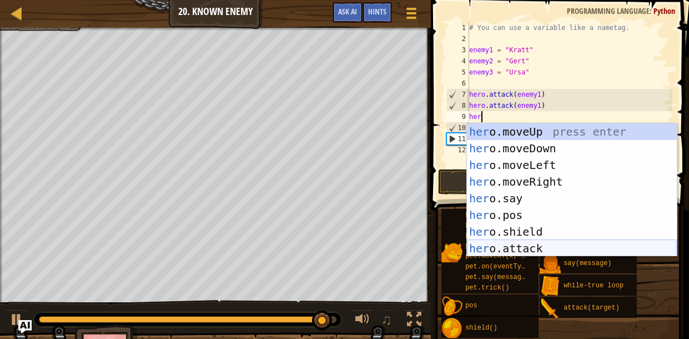
click at [508, 242] on div "her o.moveUp press enter her o.moveDown press enter her o.moveLeft press enter …" at bounding box center [572, 206] width 210 height 167
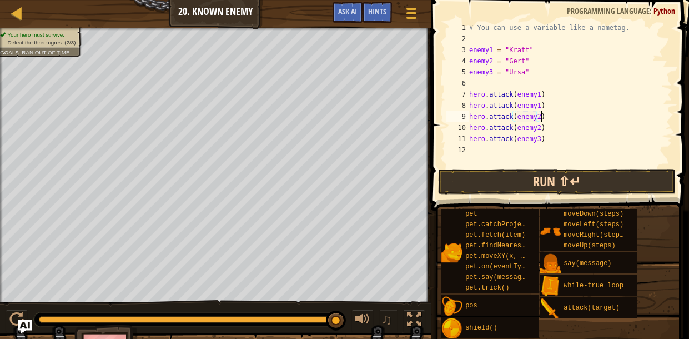
scroll to position [5, 6]
type textarea "hero.attack(enemy2))"
click at [542, 148] on div "# You can use a variable like a nametag. enemy1 = "[PERSON_NAME]" enemy2 = "[PE…" at bounding box center [569, 105] width 205 height 167
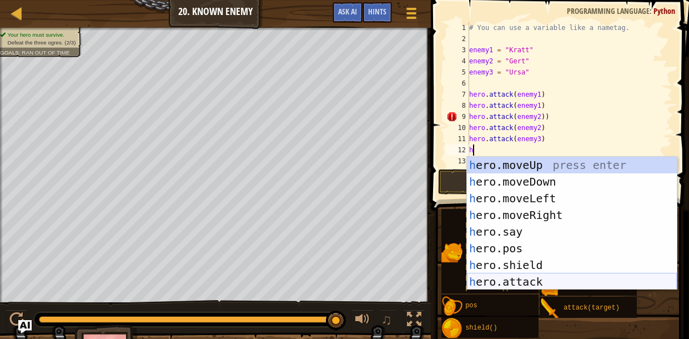
click at [537, 275] on div "h ero.moveUp press enter h ero.moveDown press enter h ero.moveLeft press enter …" at bounding box center [572, 240] width 210 height 167
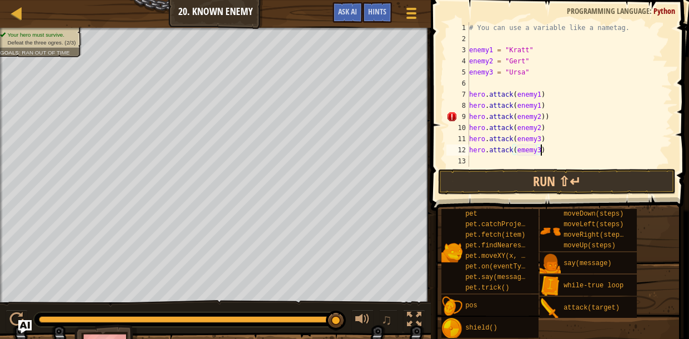
scroll to position [5, 6]
click at [557, 115] on div "# You can use a variable like a nametag. enemy1 = "[PERSON_NAME]" enemy2 = "[PE…" at bounding box center [569, 105] width 205 height 167
click at [528, 180] on button "Run ⇧↵" at bounding box center [557, 182] width 238 height 26
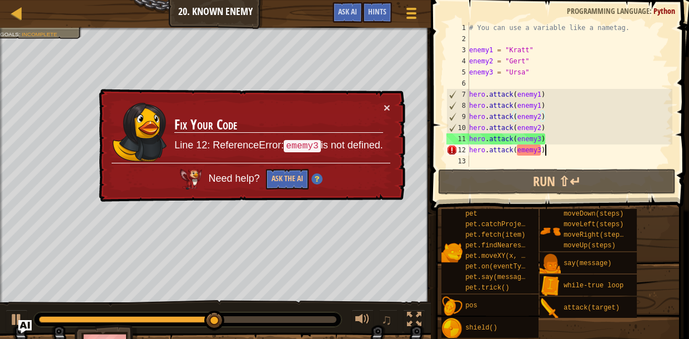
click at [558, 149] on div "# You can use a variable like a nametag. enemy1 = "[PERSON_NAME]" enemy2 = "[PE…" at bounding box center [569, 105] width 205 height 167
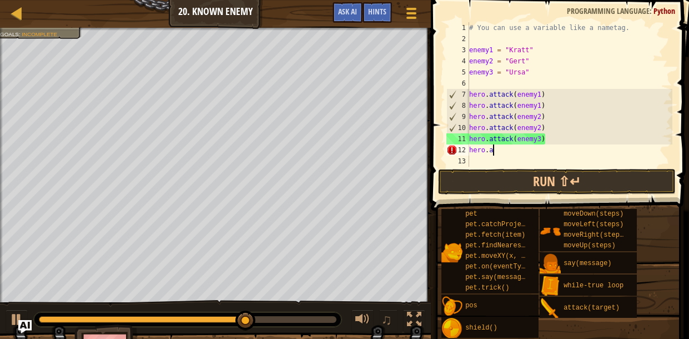
scroll to position [5, 1]
type textarea "h"
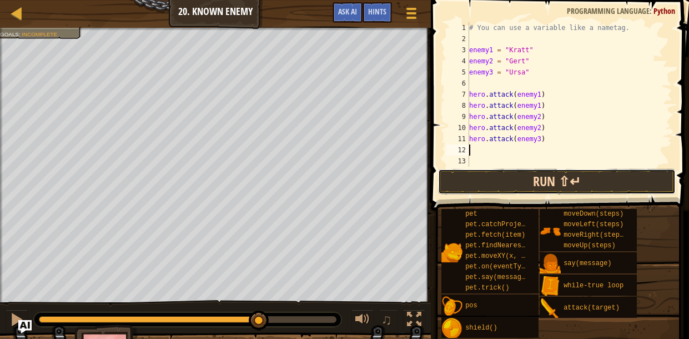
click at [657, 182] on button "Run ⇧↵" at bounding box center [557, 182] width 238 height 26
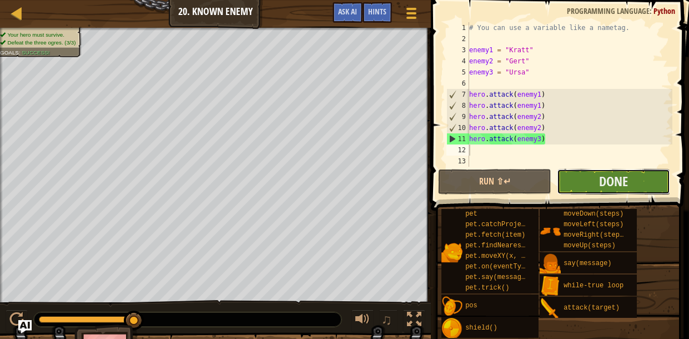
click at [667, 181] on button "Done" at bounding box center [613, 182] width 113 height 26
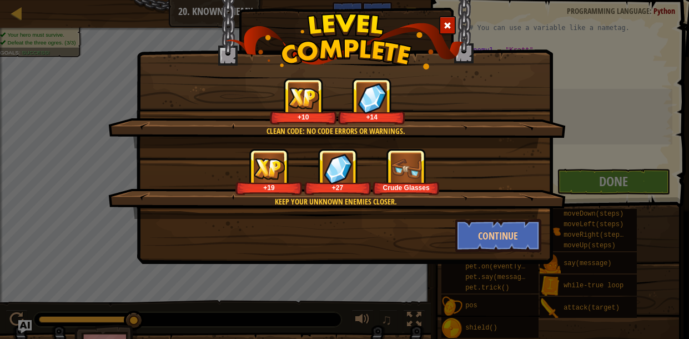
click at [404, 164] on img at bounding box center [406, 168] width 31 height 31
click at [467, 224] on button "Continue" at bounding box center [498, 235] width 86 height 33
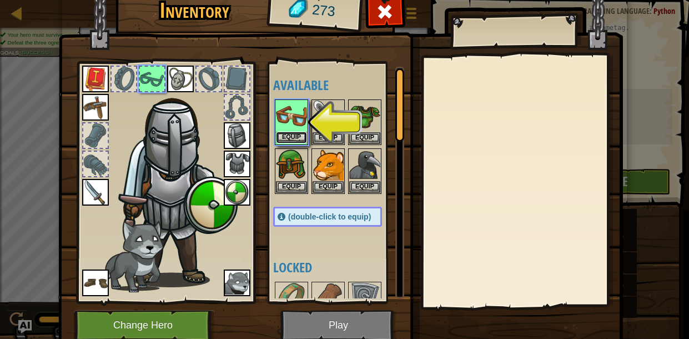
click at [299, 132] on button "Equip" at bounding box center [291, 138] width 31 height 12
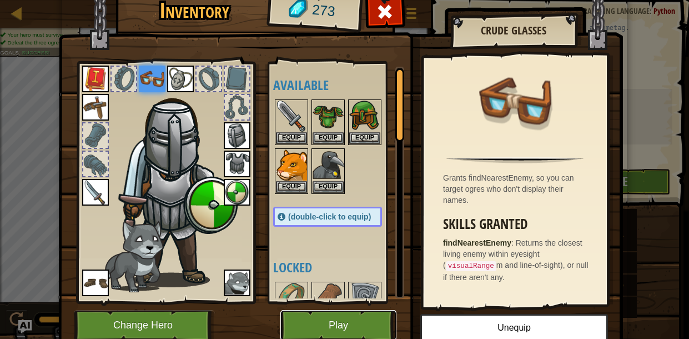
click at [371, 315] on button "Play" at bounding box center [338, 325] width 116 height 31
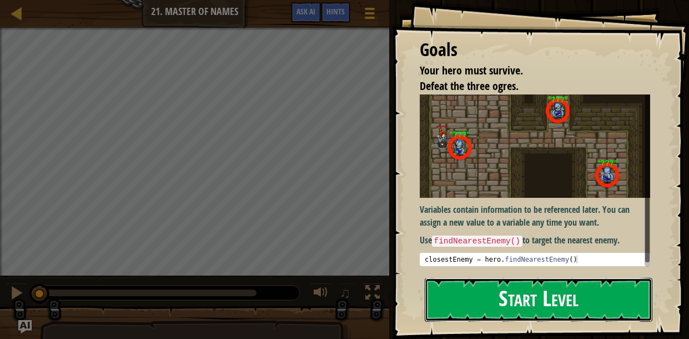
click at [510, 304] on button "Start Level" at bounding box center [539, 300] width 228 height 44
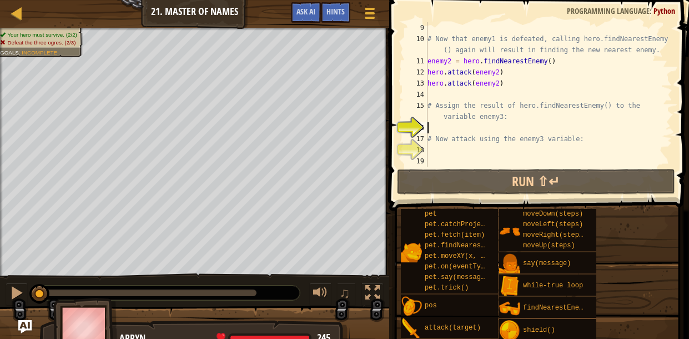
scroll to position [110, 0]
